Goal: Transaction & Acquisition: Purchase product/service

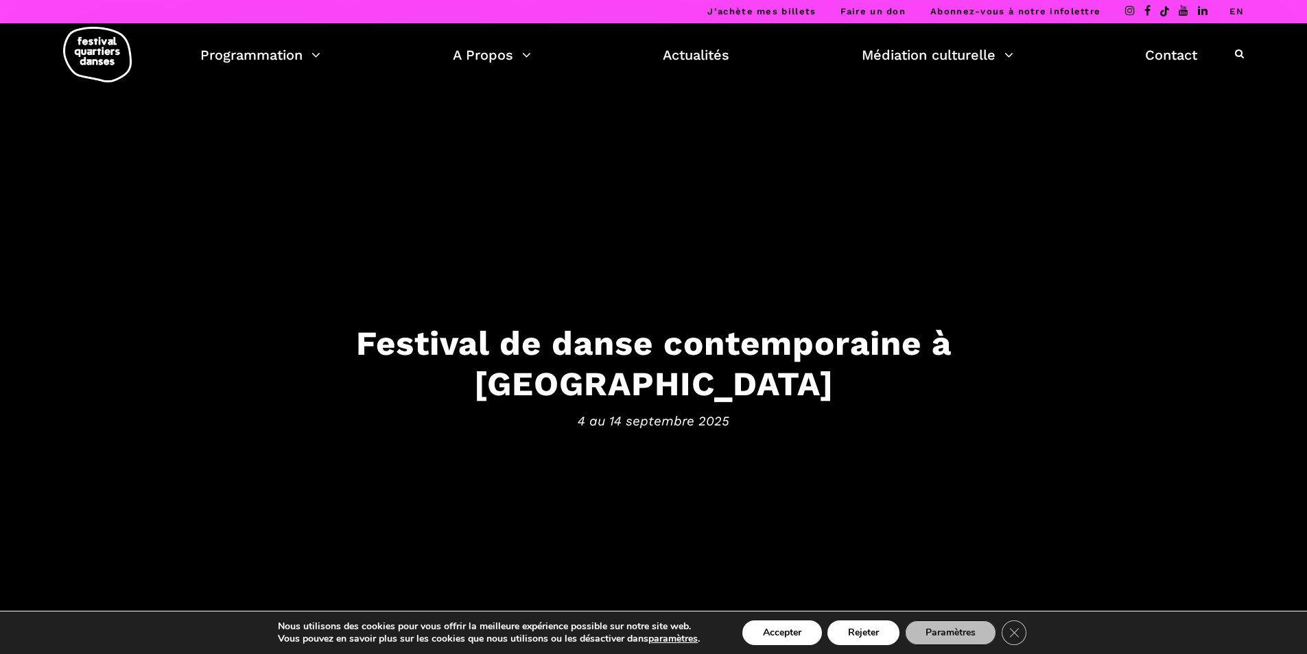
click at [782, 627] on button "Accepter" at bounding box center [783, 632] width 80 height 25
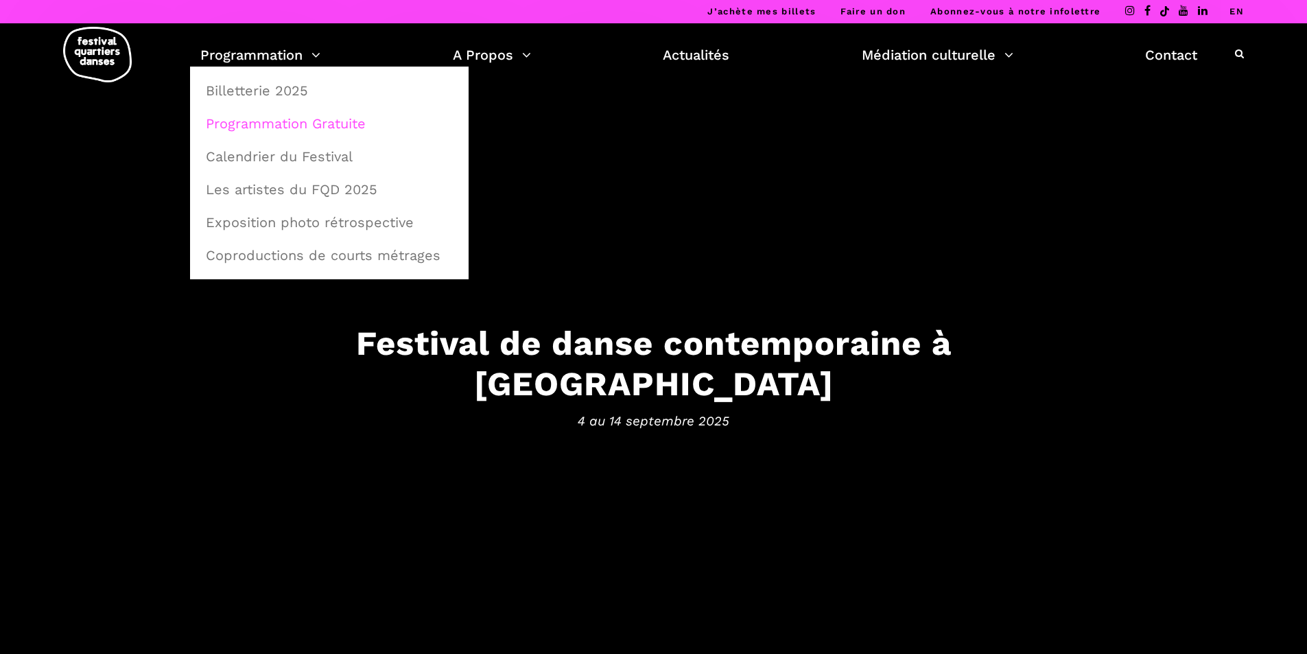
click at [282, 124] on link "Programmation Gratuite" at bounding box center [330, 124] width 264 height 32
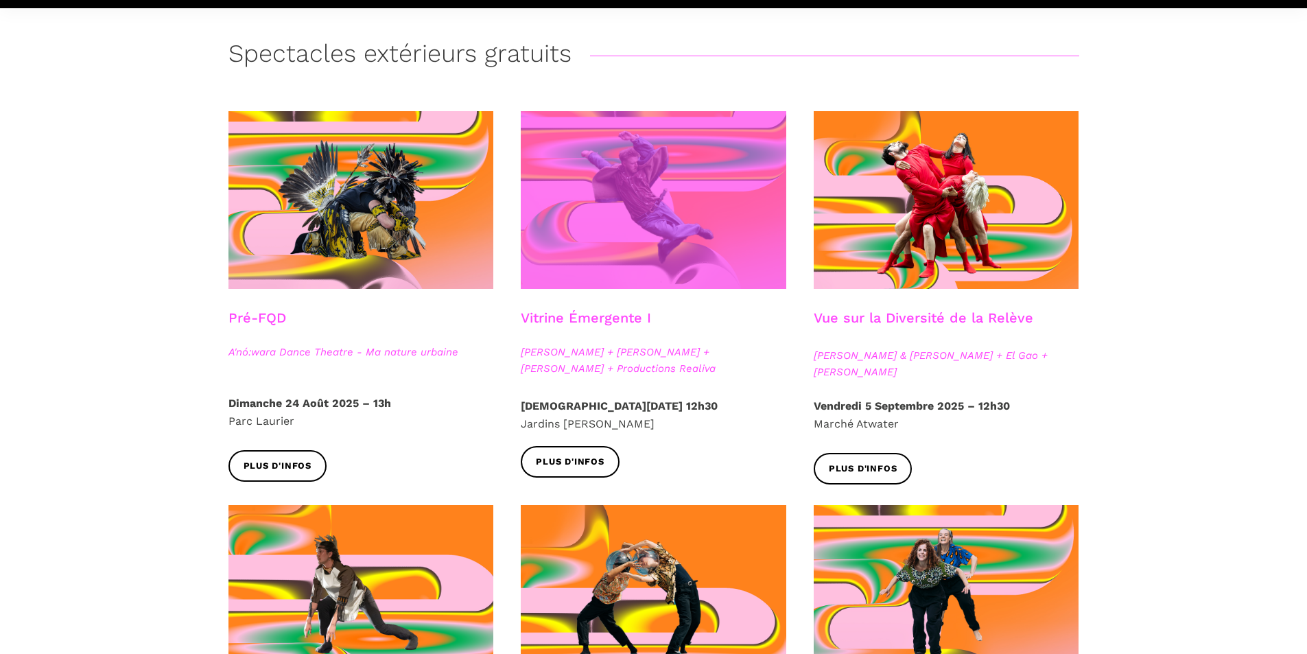
scroll to position [343, 0]
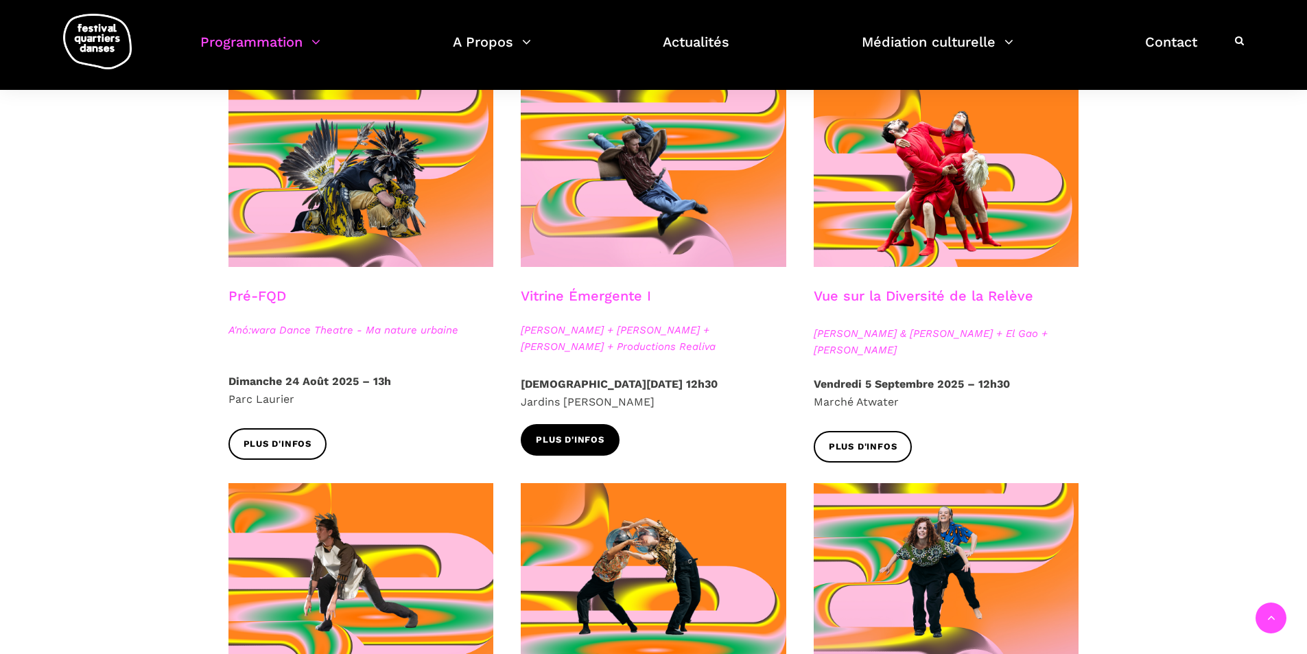
click at [585, 443] on span "Plus d'infos" at bounding box center [570, 440] width 69 height 14
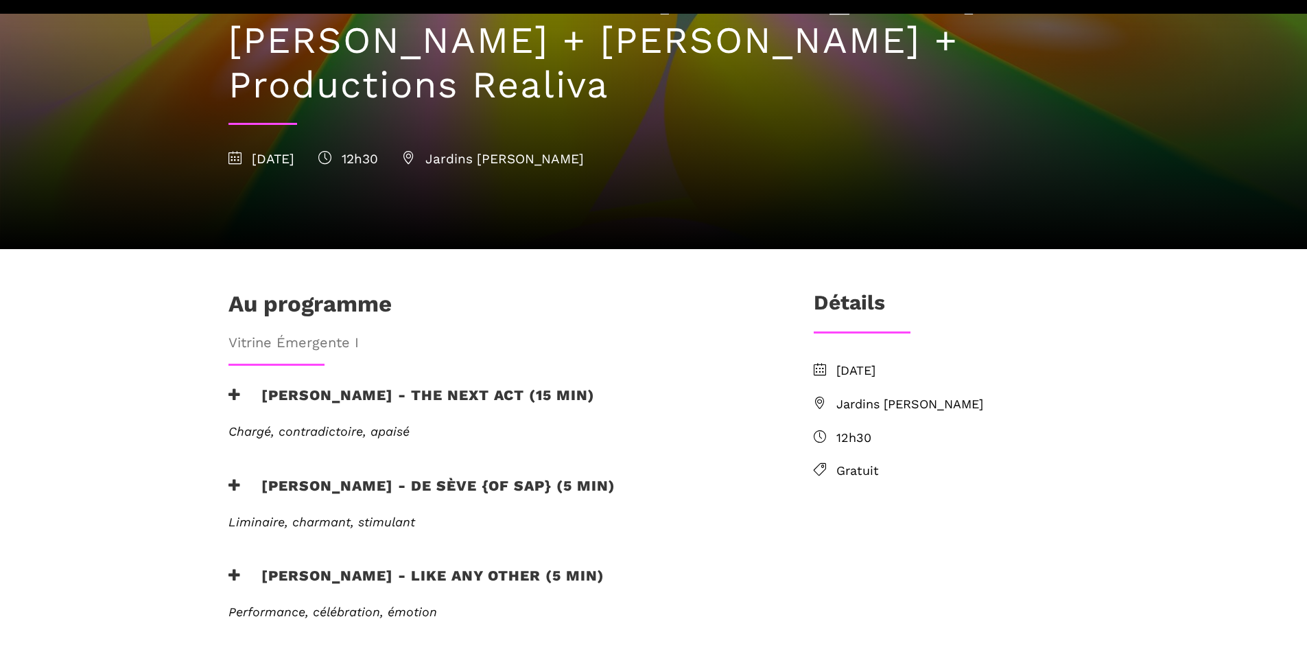
scroll to position [206, 0]
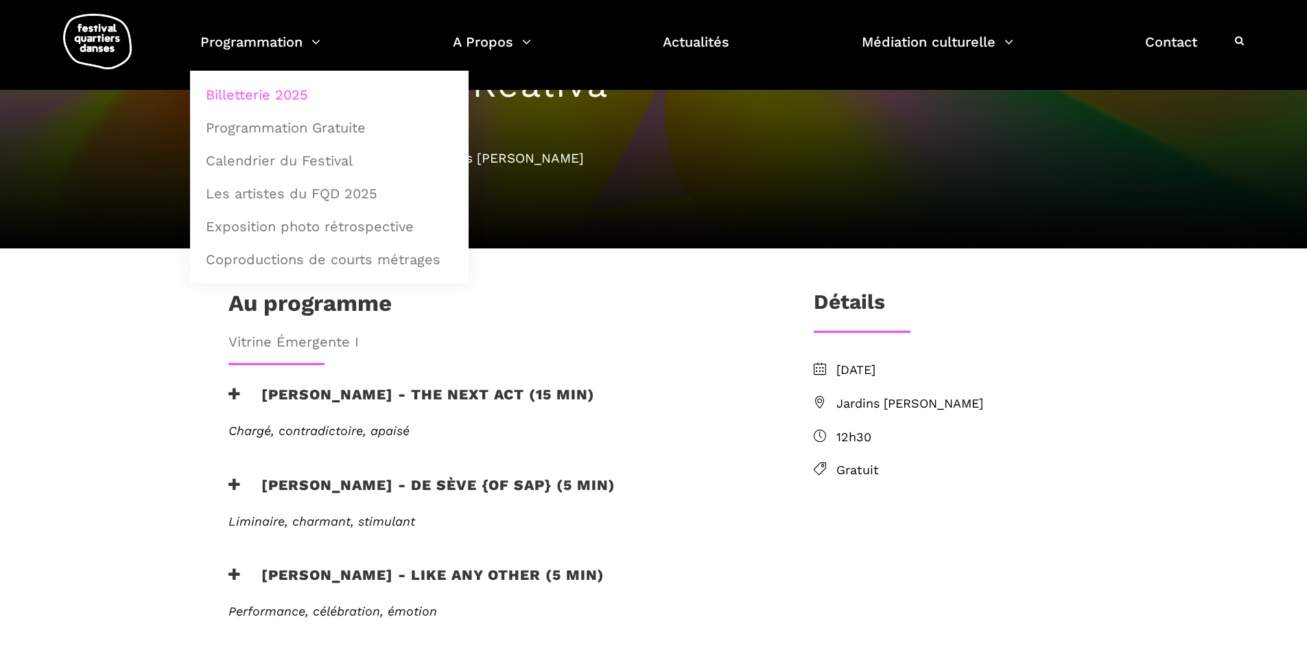
click at [283, 93] on link "Billetterie 2025" at bounding box center [330, 95] width 264 height 32
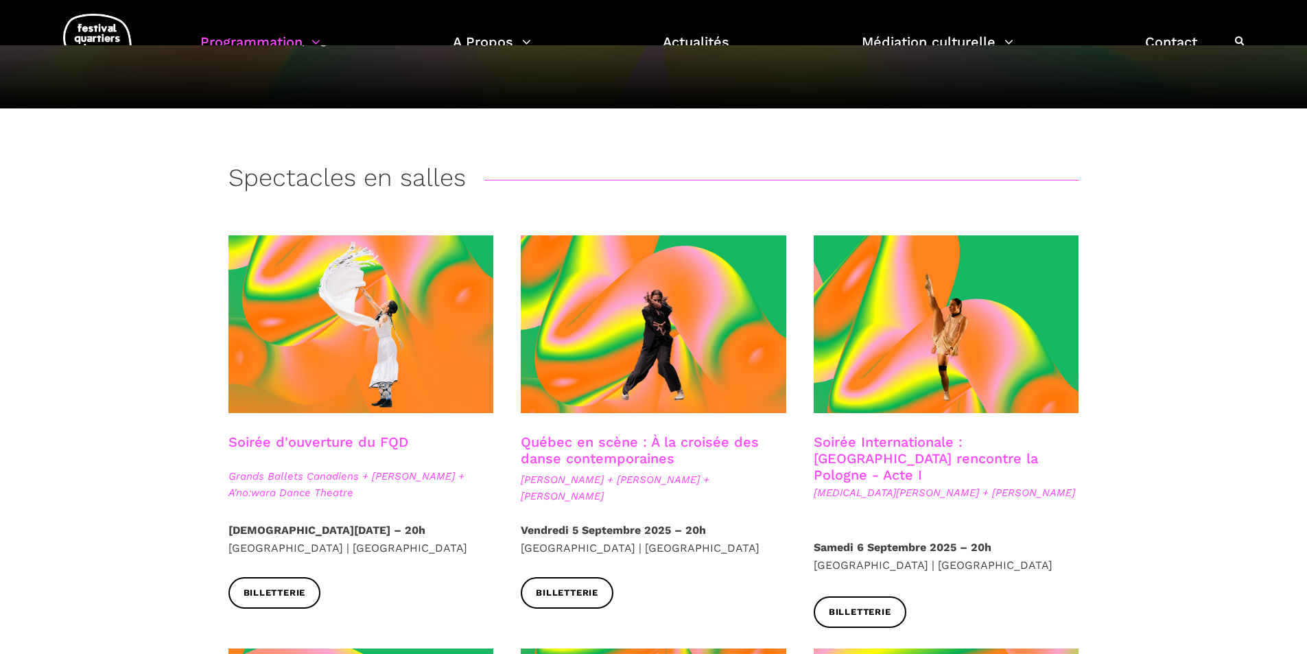
scroll to position [206, 0]
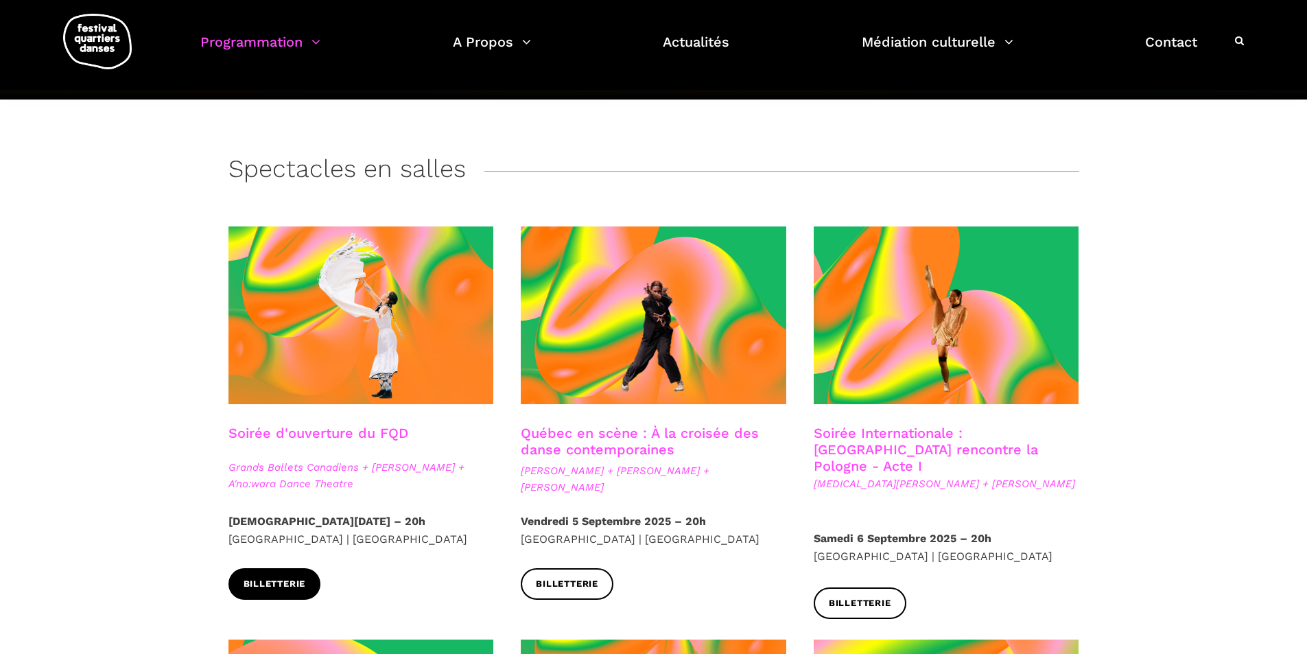
click at [281, 579] on span "Billetterie" at bounding box center [275, 584] width 62 height 14
